Goal: Use online tool/utility

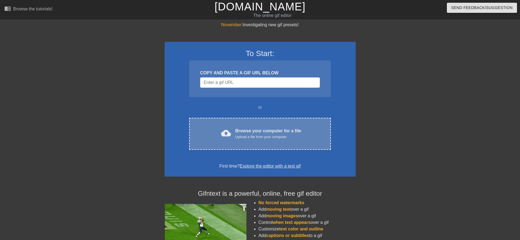
click at [247, 134] on div "Browse your computer for a file Upload a file from your computer" at bounding box center [268, 134] width 66 height 12
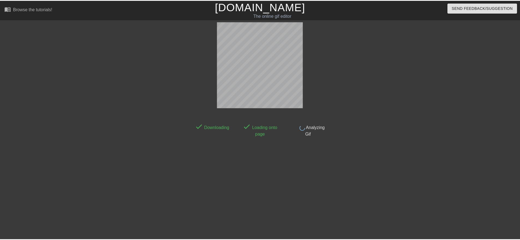
scroll to position [4, 0]
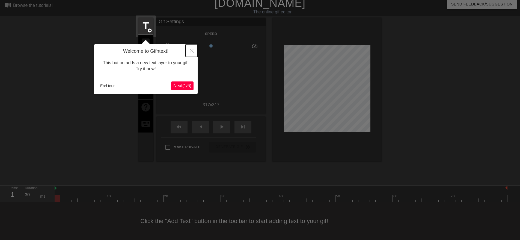
click at [193, 52] on icon "Close" at bounding box center [192, 51] width 4 height 4
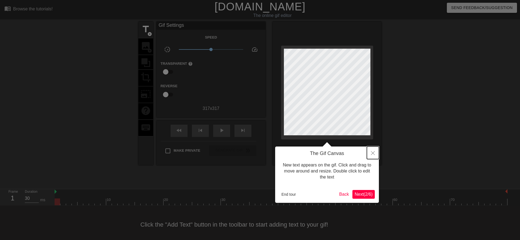
click at [372, 156] on button "Close" at bounding box center [373, 152] width 12 height 13
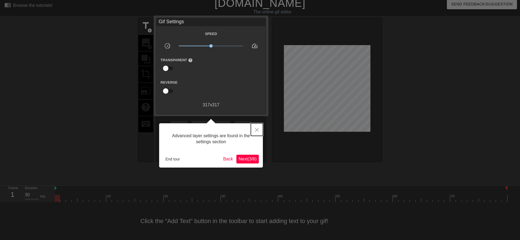
click at [257, 126] on button "Close" at bounding box center [257, 129] width 12 height 13
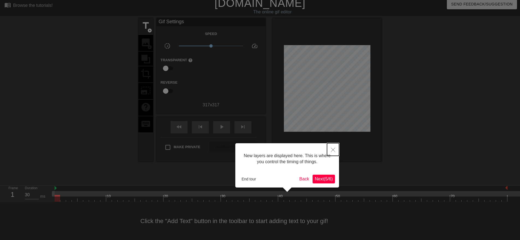
click at [335, 148] on icon "Close" at bounding box center [333, 150] width 4 height 4
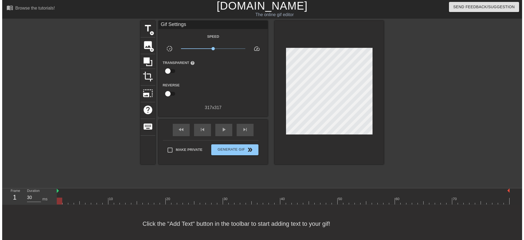
scroll to position [0, 0]
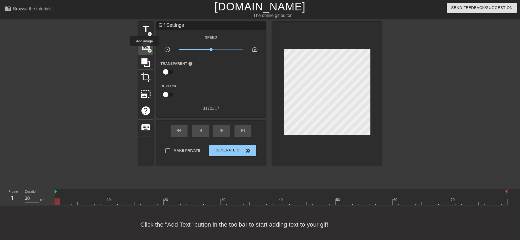
click at [144, 50] on span "image" at bounding box center [146, 46] width 10 height 10
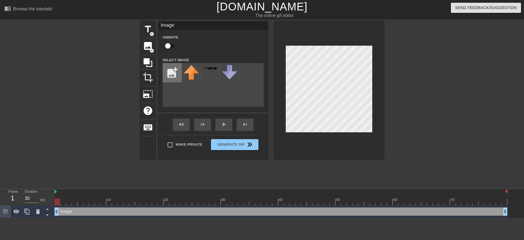
click at [171, 75] on input "file" at bounding box center [172, 72] width 19 height 19
type input "C:\fakepath\shiny sparkles pokemon.gif"
click at [194, 73] on img at bounding box center [191, 71] width 15 height 13
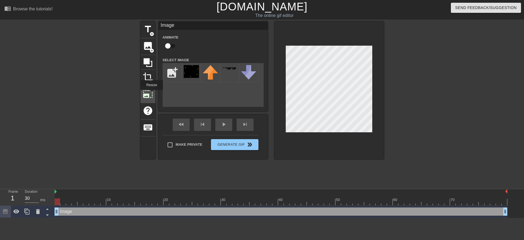
click at [151, 94] on span "photo_size_select_large" at bounding box center [148, 94] width 10 height 10
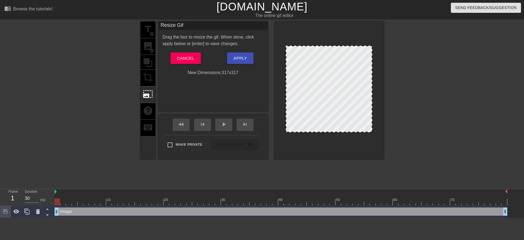
click at [152, 71] on div "title add_circle image add_circle crop photo_size_select_large help keyboard" at bounding box center [148, 90] width 15 height 137
click at [180, 58] on span "Cancel" at bounding box center [185, 58] width 17 height 7
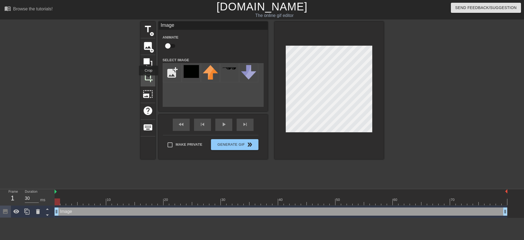
click at [149, 79] on span "crop" at bounding box center [148, 77] width 10 height 10
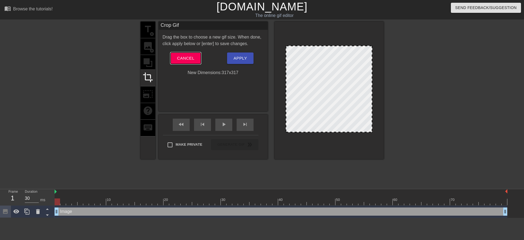
click at [180, 60] on span "Cancel" at bounding box center [185, 58] width 17 height 7
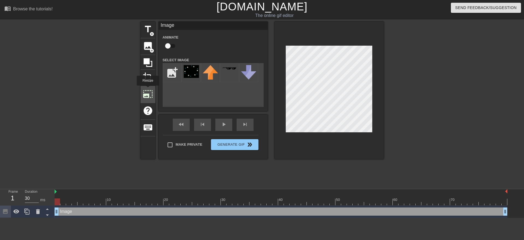
click at [147, 89] on span "photo_size_select_large" at bounding box center [148, 94] width 10 height 10
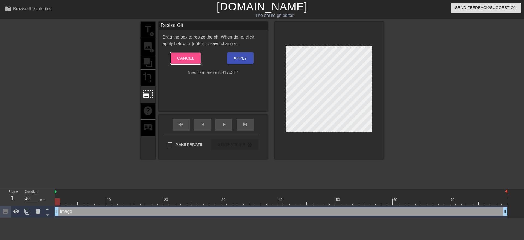
click at [189, 60] on span "Cancel" at bounding box center [185, 58] width 17 height 7
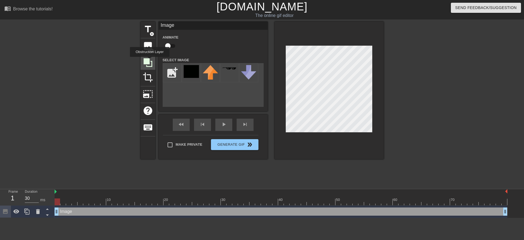
click at [150, 61] on icon at bounding box center [148, 62] width 10 height 10
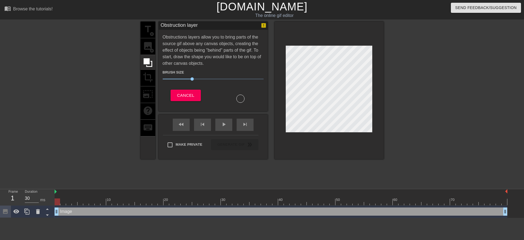
click at [146, 45] on div "title add_circle image add_circle crop photo_size_select_large help keyboard" at bounding box center [148, 90] width 15 height 137
click at [189, 90] on button "Cancel" at bounding box center [186, 95] width 30 height 11
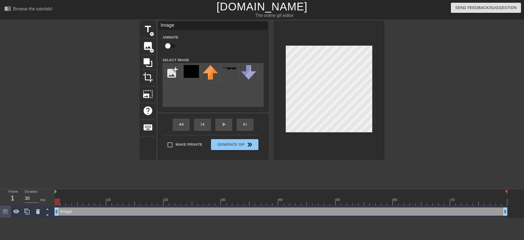
drag, startPoint x: 271, startPoint y: 113, endPoint x: 72, endPoint y: 125, distance: 199.4
click at [72, 125] on div at bounding box center [93, 104] width 82 height 164
drag, startPoint x: 195, startPoint y: 70, endPoint x: 192, endPoint y: 87, distance: 17.1
click at [192, 87] on div "add_photo_alternate" at bounding box center [213, 85] width 101 height 44
click at [192, 76] on img at bounding box center [191, 71] width 15 height 13
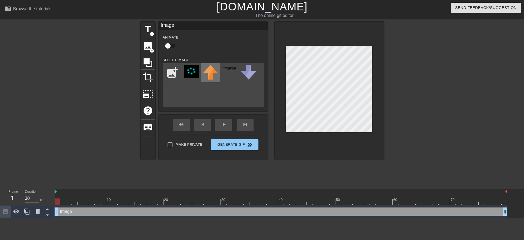
click at [208, 75] on img at bounding box center [210, 72] width 15 height 14
click at [200, 71] on div at bounding box center [191, 72] width 19 height 19
click at [225, 71] on div at bounding box center [229, 72] width 19 height 19
click at [188, 71] on img at bounding box center [191, 71] width 15 height 13
click at [150, 81] on span "crop" at bounding box center [148, 77] width 10 height 10
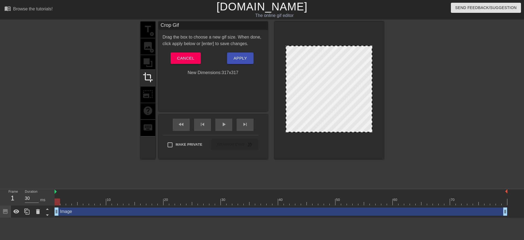
click at [328, 108] on div at bounding box center [329, 89] width 87 height 87
click at [194, 58] on span "Cancel" at bounding box center [185, 58] width 17 height 7
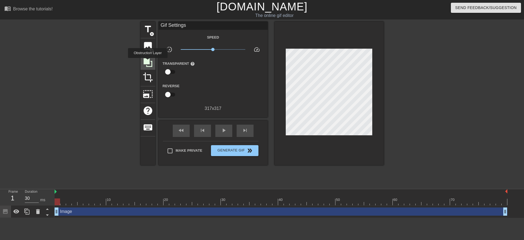
click at [148, 62] on icon at bounding box center [148, 62] width 9 height 9
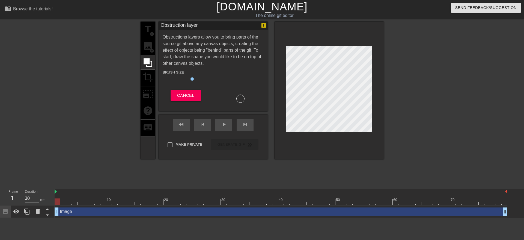
click at [147, 76] on div "title add_circle image add_circle crop photo_size_select_large help keyboard" at bounding box center [148, 90] width 15 height 137
click at [180, 92] on span "Cancel" at bounding box center [185, 95] width 17 height 7
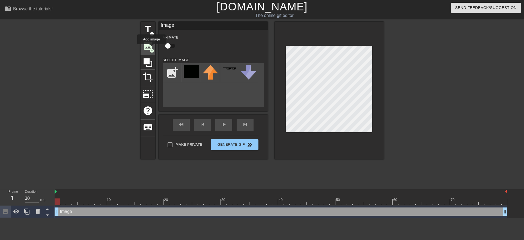
click at [152, 48] on span "add_circle" at bounding box center [152, 50] width 5 height 5
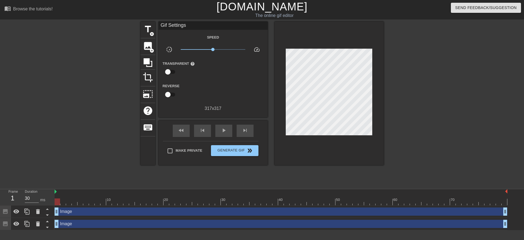
drag, startPoint x: 285, startPoint y: 81, endPoint x: 319, endPoint y: 135, distance: 63.7
click at [319, 135] on div at bounding box center [329, 93] width 109 height 143
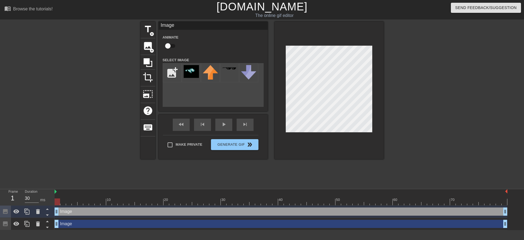
click at [98, 80] on div "title add_circle image add_circle crop photo_size_select_large help keyboard Im…" at bounding box center [262, 104] width 524 height 164
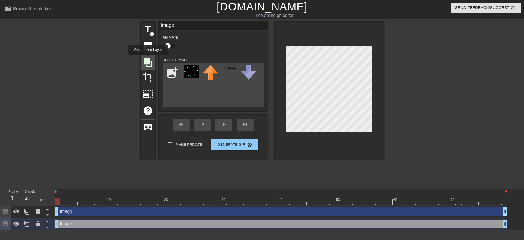
click at [148, 58] on icon at bounding box center [148, 62] width 9 height 9
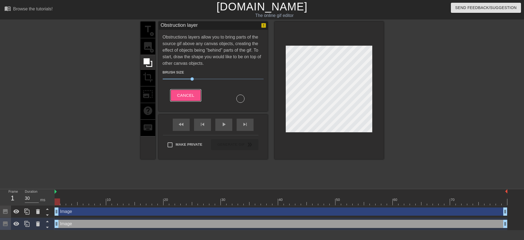
click at [188, 94] on span "Cancel" at bounding box center [185, 95] width 17 height 7
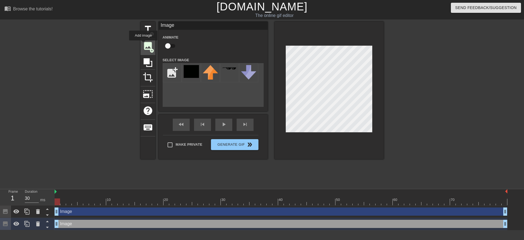
click at [143, 44] on span "image" at bounding box center [148, 46] width 10 height 10
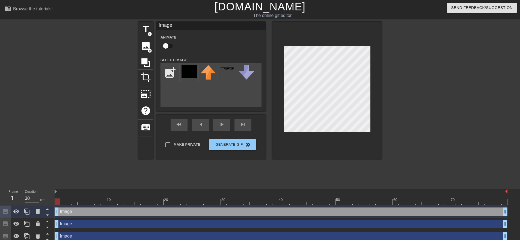
drag, startPoint x: 268, startPoint y: 54, endPoint x: 326, endPoint y: 146, distance: 109.2
click at [326, 146] on div at bounding box center [326, 90] width 109 height 137
click at [153, 111] on div "title add_circle image add_circle crop photo_size_select_large help keyboard Im…" at bounding box center [259, 90] width 243 height 137
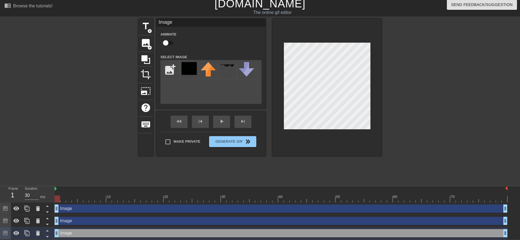
scroll to position [4, 0]
click at [37, 233] on icon at bounding box center [38, 232] width 4 height 5
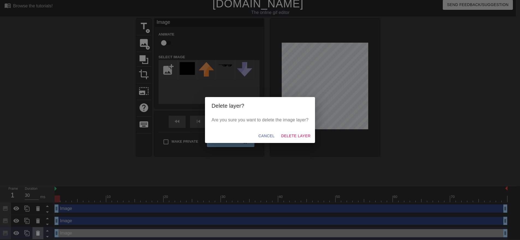
scroll to position [0, 0]
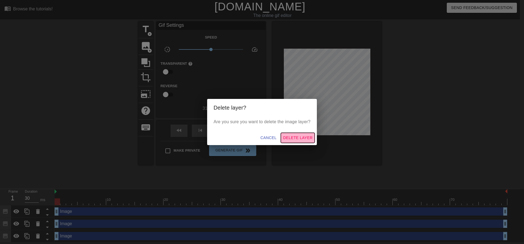
click at [290, 140] on span "Delete Layer" at bounding box center [297, 137] width 29 height 7
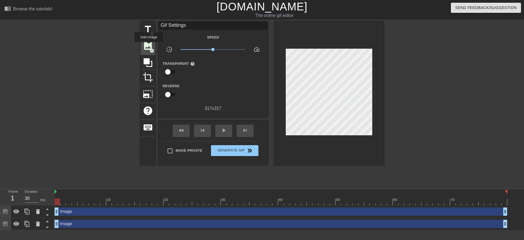
click at [149, 46] on span "image" at bounding box center [148, 46] width 10 height 10
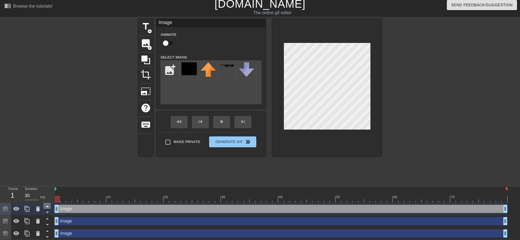
scroll to position [4, 0]
click at [36, 205] on icon at bounding box center [38, 208] width 7 height 7
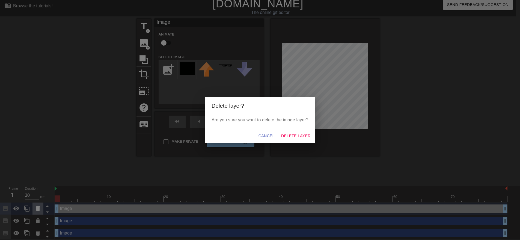
scroll to position [0, 0]
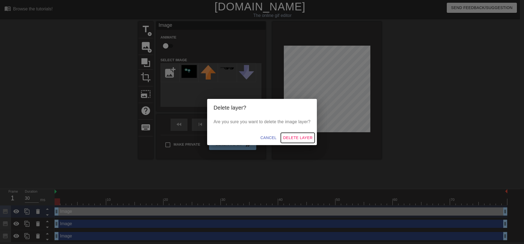
click at [291, 135] on span "Delete Layer" at bounding box center [297, 137] width 29 height 7
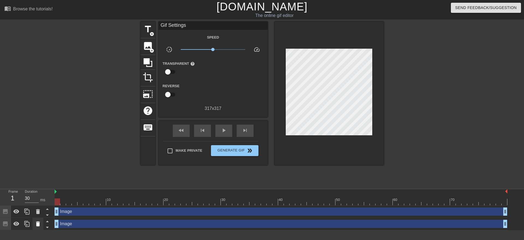
click at [37, 225] on icon at bounding box center [38, 223] width 4 height 5
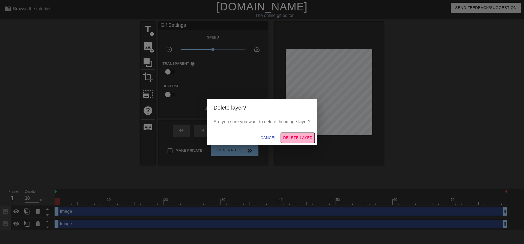
click at [301, 137] on span "Delete Layer" at bounding box center [297, 137] width 29 height 7
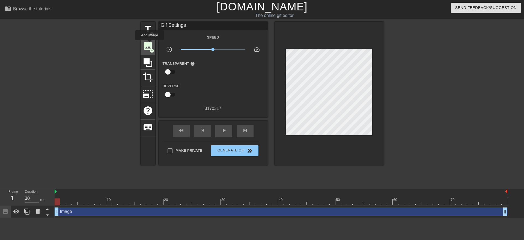
click at [150, 44] on span "image" at bounding box center [148, 46] width 10 height 10
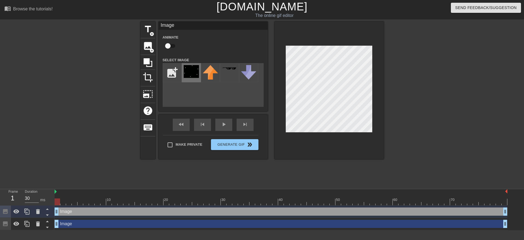
click at [186, 69] on img at bounding box center [191, 71] width 15 height 13
click at [373, 118] on div at bounding box center [329, 90] width 109 height 137
drag, startPoint x: 279, startPoint y: 69, endPoint x: 329, endPoint y: 151, distance: 96.0
click at [329, 151] on div at bounding box center [329, 90] width 109 height 137
click at [330, 159] on div "title add_circle image add_circle crop photo_size_select_large help keyboard Im…" at bounding box center [262, 104] width 243 height 164
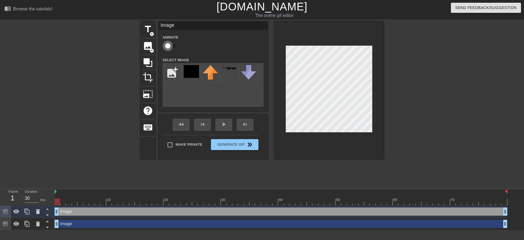
click at [169, 44] on input "checkbox" at bounding box center [167, 46] width 31 height 10
checkbox input "true"
click at [319, 149] on div at bounding box center [329, 90] width 109 height 137
click at [39, 210] on icon at bounding box center [38, 211] width 7 height 7
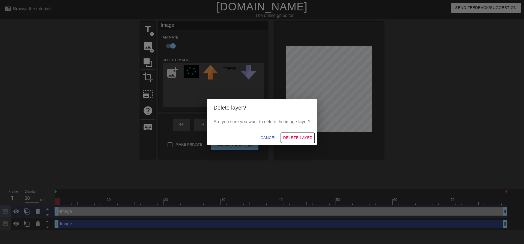
click at [295, 137] on span "Delete Layer" at bounding box center [297, 137] width 29 height 7
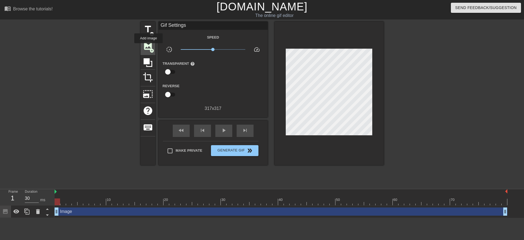
click at [149, 47] on span "image" at bounding box center [148, 46] width 10 height 10
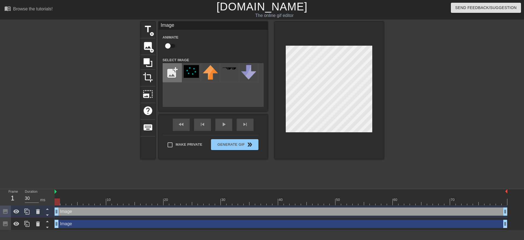
click at [175, 75] on input "file" at bounding box center [172, 72] width 19 height 19
type input "C:\fakepath\shiny sparkles pokemon.png"
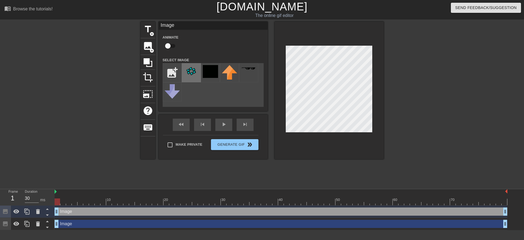
click at [188, 71] on img at bounding box center [191, 71] width 15 height 13
click at [39, 213] on icon at bounding box center [38, 211] width 4 height 5
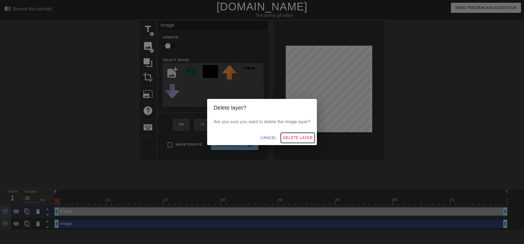
click at [297, 139] on span "Delete Layer" at bounding box center [297, 137] width 29 height 7
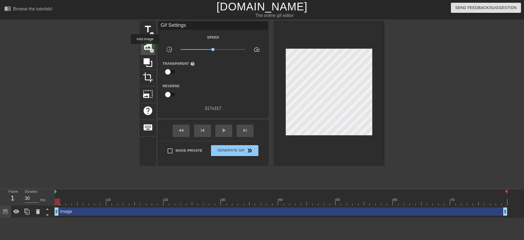
click at [145, 48] on span "image" at bounding box center [148, 46] width 10 height 10
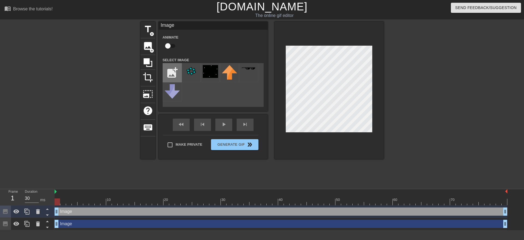
click at [171, 70] on input "file" at bounding box center [172, 72] width 19 height 19
type input "C:\fakepath\shinysparklespokemon-ezgif.com-gif-maker.gif"
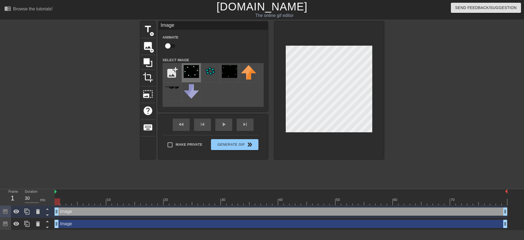
click at [193, 64] on div at bounding box center [191, 72] width 19 height 19
click at [372, 138] on div at bounding box center [329, 90] width 109 height 137
click at [148, 75] on span "crop" at bounding box center [148, 77] width 10 height 10
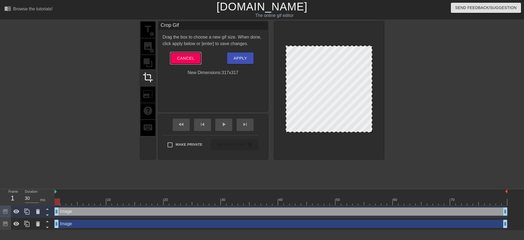
click at [193, 57] on span "Cancel" at bounding box center [185, 58] width 17 height 7
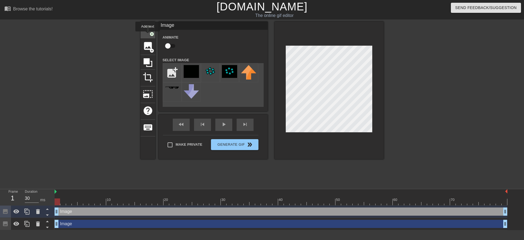
click at [148, 35] on div "title add_circle" at bounding box center [148, 30] width 15 height 17
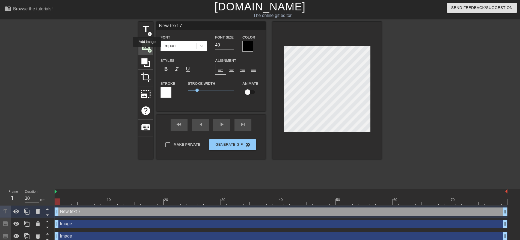
click at [147, 51] on span "image" at bounding box center [146, 46] width 10 height 10
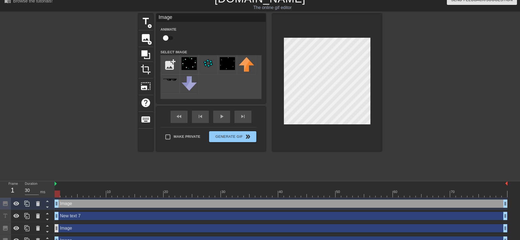
scroll to position [16, 0]
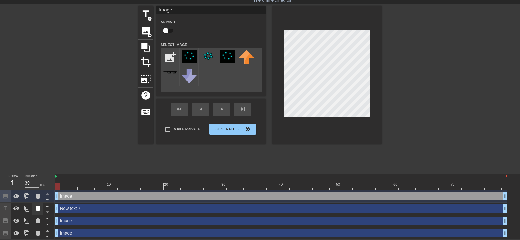
click at [37, 208] on icon at bounding box center [38, 208] width 4 height 5
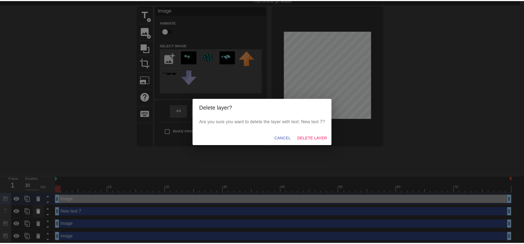
scroll to position [12, 0]
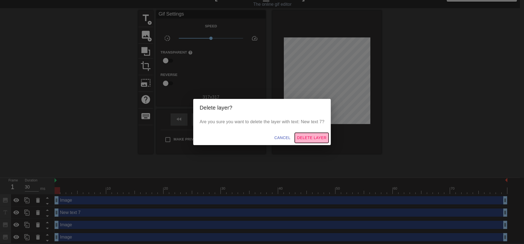
click at [304, 135] on span "Delete Layer" at bounding box center [311, 137] width 29 height 7
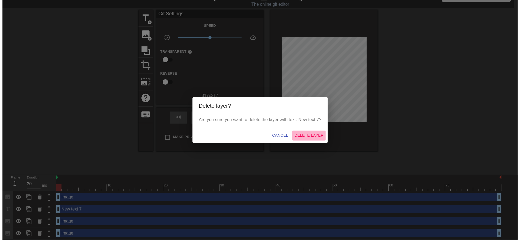
scroll to position [4, 0]
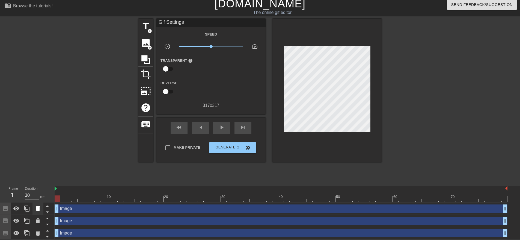
click at [37, 210] on icon at bounding box center [38, 208] width 4 height 5
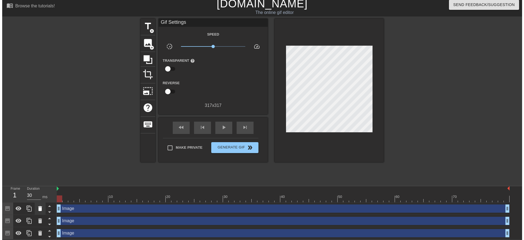
scroll to position [0, 0]
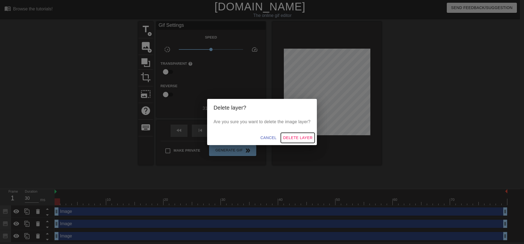
click at [301, 139] on span "Delete Layer" at bounding box center [297, 137] width 29 height 7
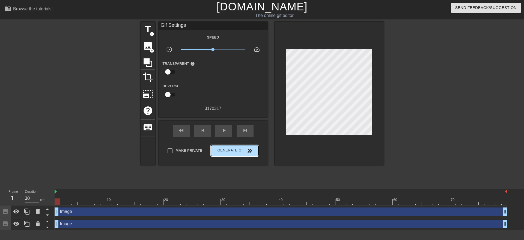
click at [247, 143] on div "Make Private Generate Gif double_arrow" at bounding box center [211, 152] width 96 height 22
click at [241, 150] on span "Generate Gif double_arrow" at bounding box center [234, 150] width 43 height 7
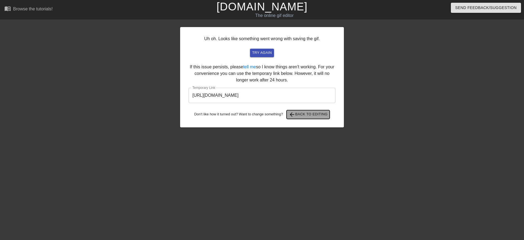
click at [320, 113] on span "arrow_back Back to Editing" at bounding box center [308, 114] width 39 height 7
